Goal: Task Accomplishment & Management: Manage account settings

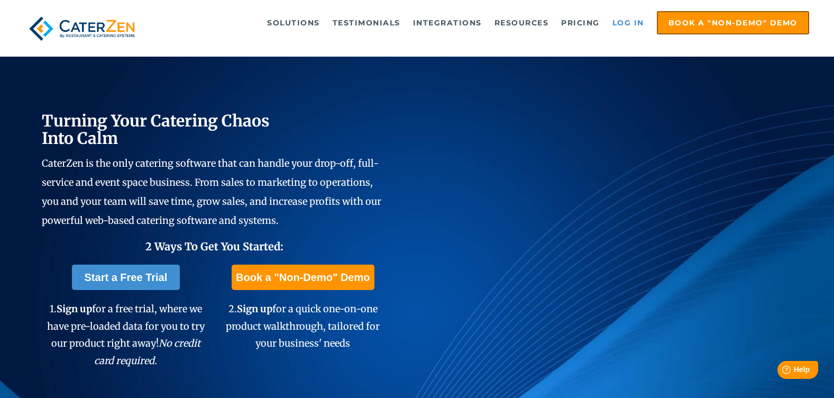
click at [631, 19] on link "Log in" at bounding box center [628, 22] width 42 height 21
drag, startPoint x: 0, startPoint y: 0, endPoint x: 639, endPoint y: 23, distance: 639.7
click at [639, 23] on link "Log in" at bounding box center [628, 22] width 42 height 21
click at [623, 19] on link "Log in" at bounding box center [628, 22] width 42 height 21
